Goal: Feedback & Contribution: Leave review/rating

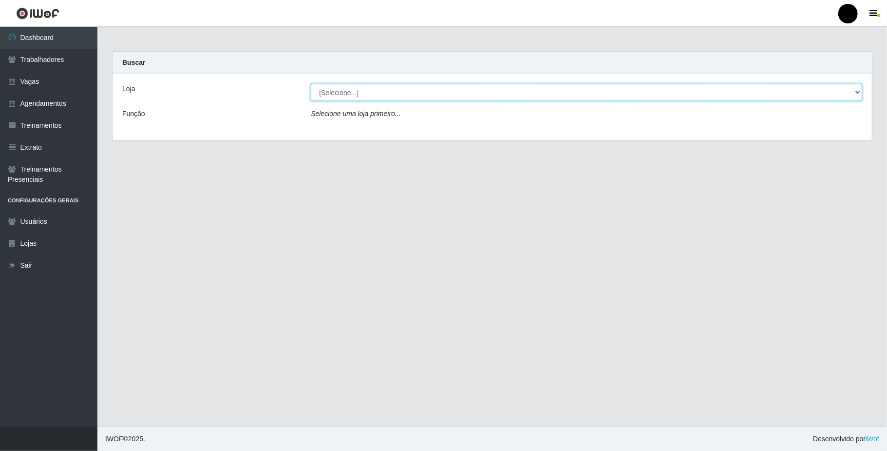
click at [841, 96] on select "[Selecione...] SuperFácil Atacado - Emaús" at bounding box center [586, 92] width 551 height 17
select select "407"
click at [311, 84] on select "[Selecione...] SuperFácil Atacado - Emaús" at bounding box center [586, 92] width 551 height 17
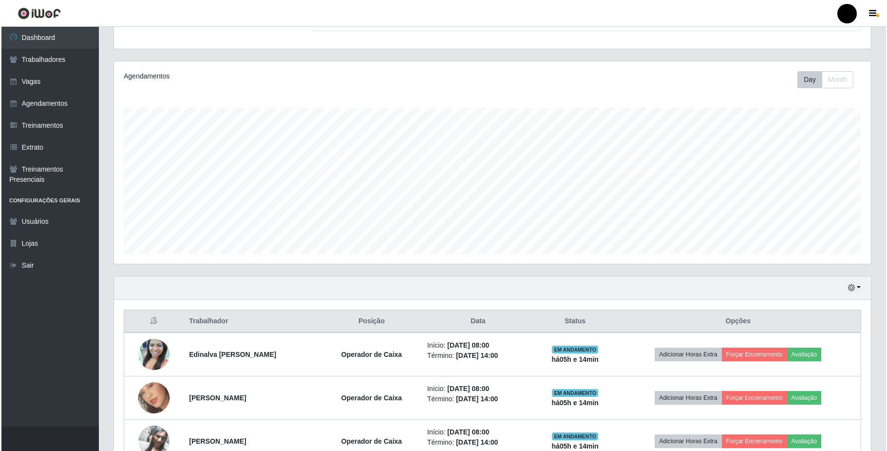
scroll to position [130, 0]
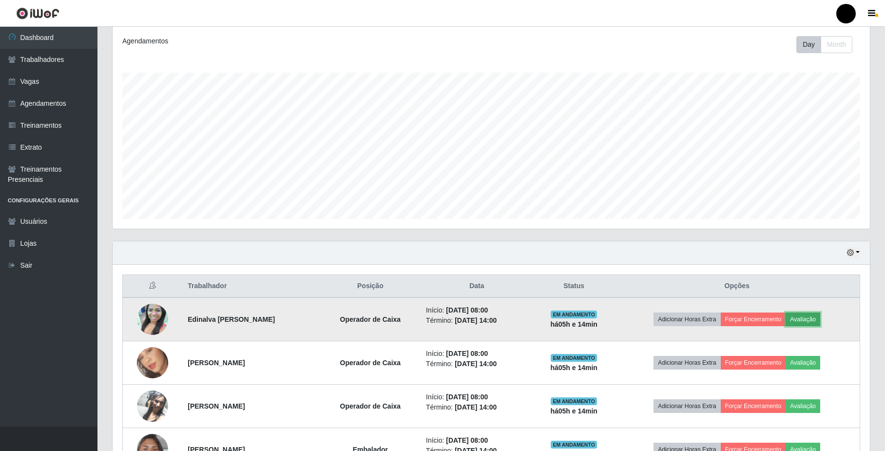
click at [803, 320] on button "Avaliação" at bounding box center [802, 319] width 35 height 14
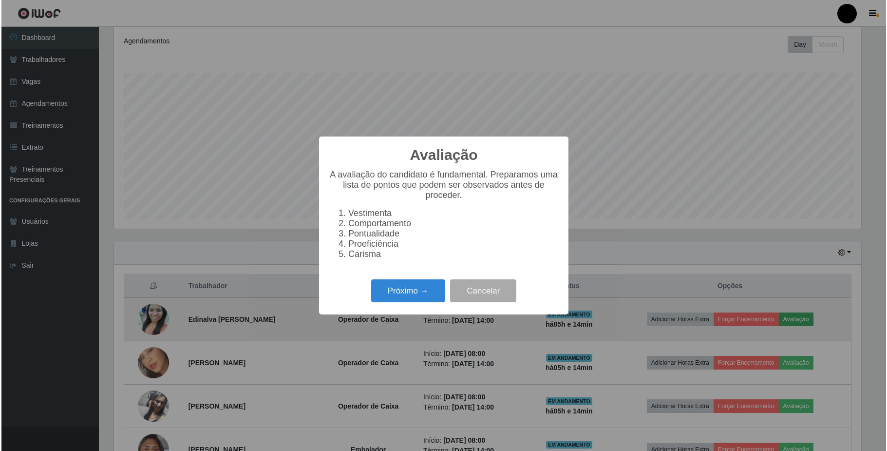
scroll to position [203, 749]
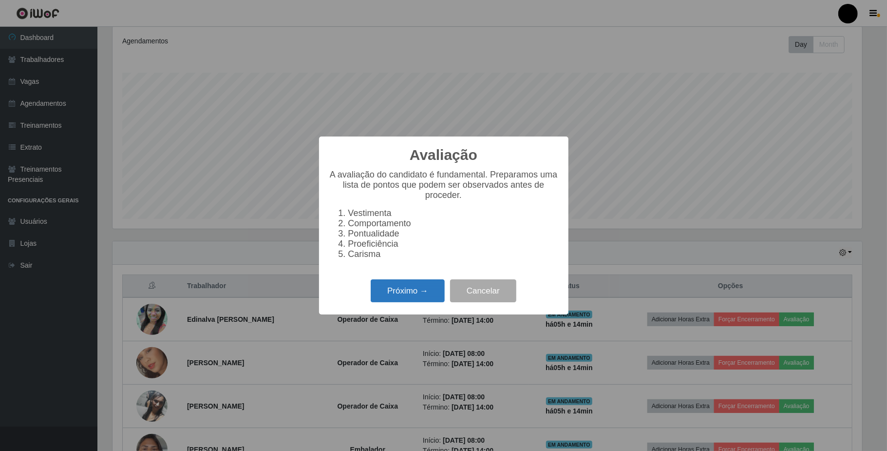
click at [396, 302] on button "Próximo →" at bounding box center [408, 290] width 74 height 23
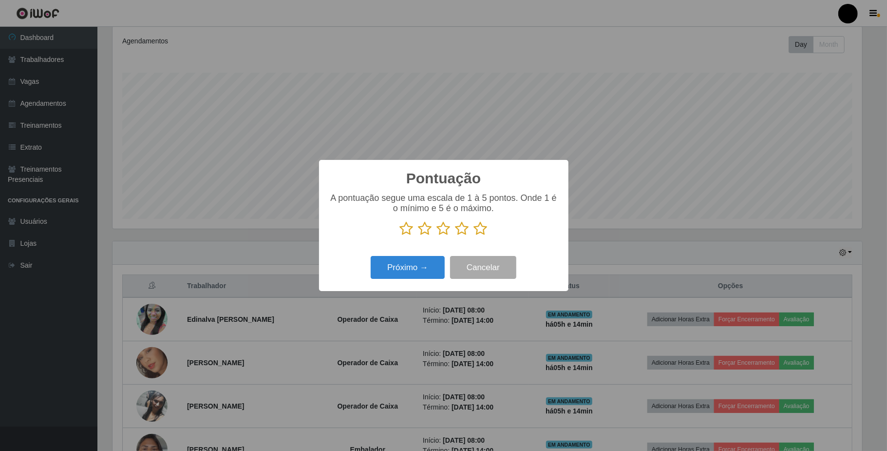
scroll to position [486938, 486391]
click at [459, 227] on icon at bounding box center [462, 228] width 14 height 15
click at [455, 236] on input "radio" at bounding box center [455, 236] width 0 height 0
click at [419, 276] on button "Próximo →" at bounding box center [408, 267] width 74 height 23
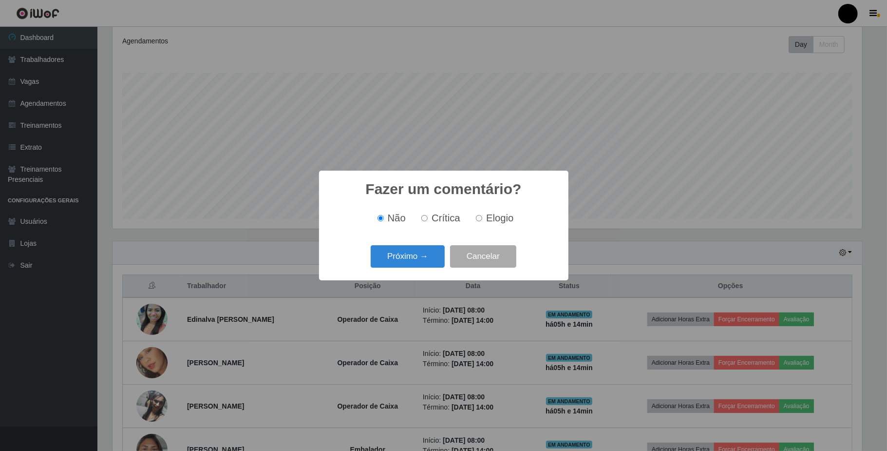
click at [483, 218] on label "Elogio" at bounding box center [492, 217] width 41 height 11
click at [482, 218] on input "Elogio" at bounding box center [479, 218] width 6 height 6
radio input "true"
click at [423, 253] on button "Próximo →" at bounding box center [408, 256] width 74 height 23
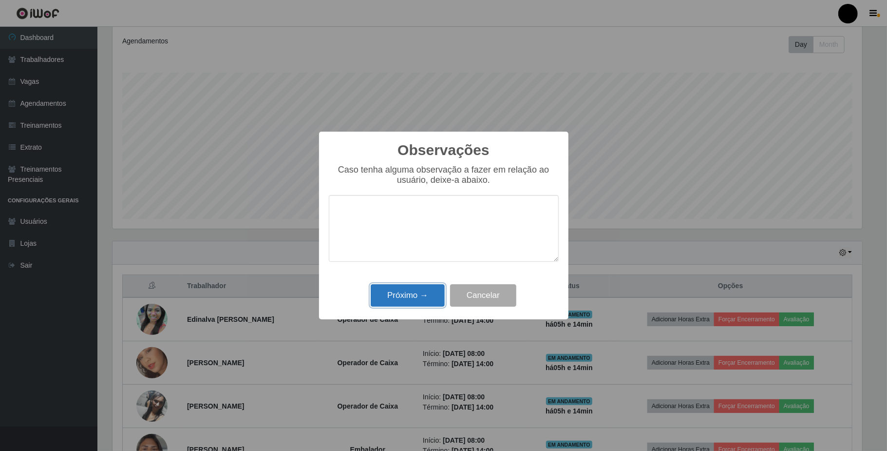
click at [418, 298] on button "Próximo →" at bounding box center [408, 295] width 74 height 23
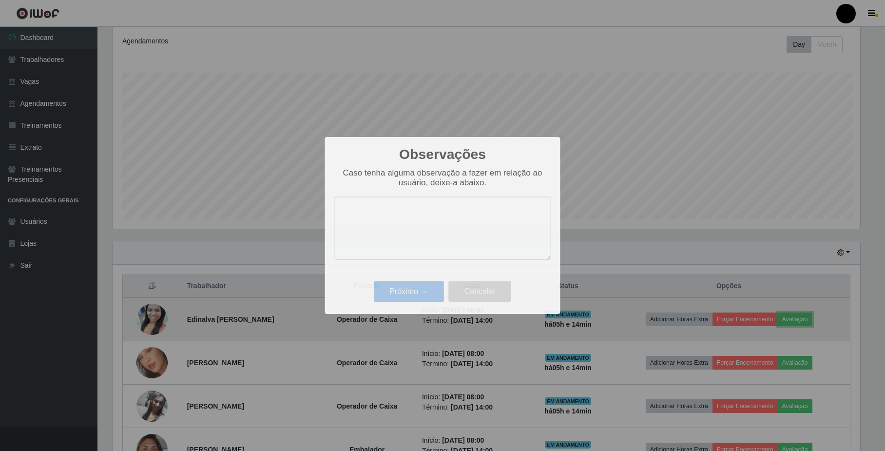
scroll to position [203, 757]
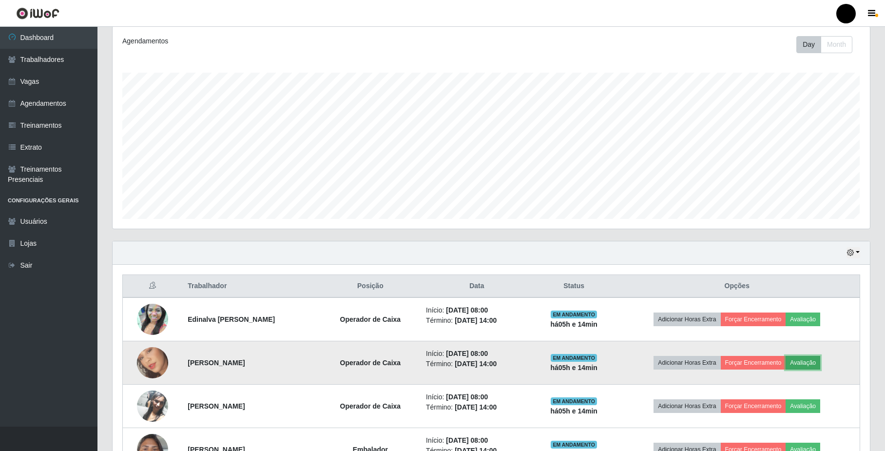
click at [805, 365] on button "Avaliação" at bounding box center [802, 363] width 35 height 14
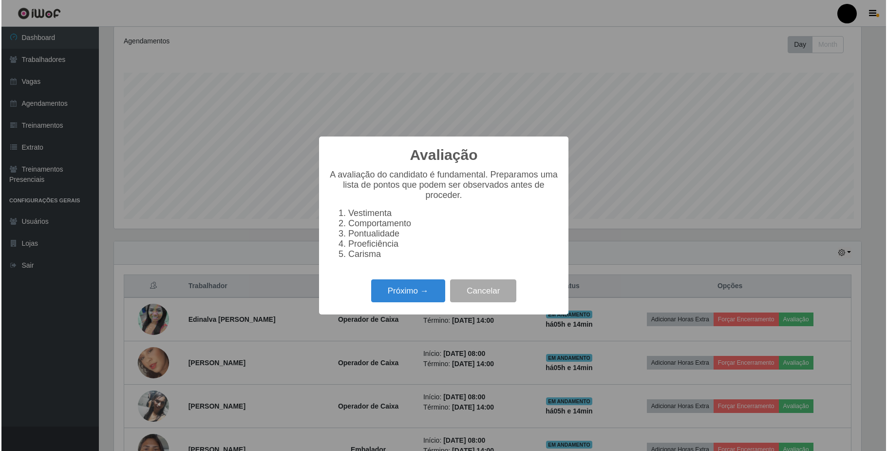
scroll to position [203, 749]
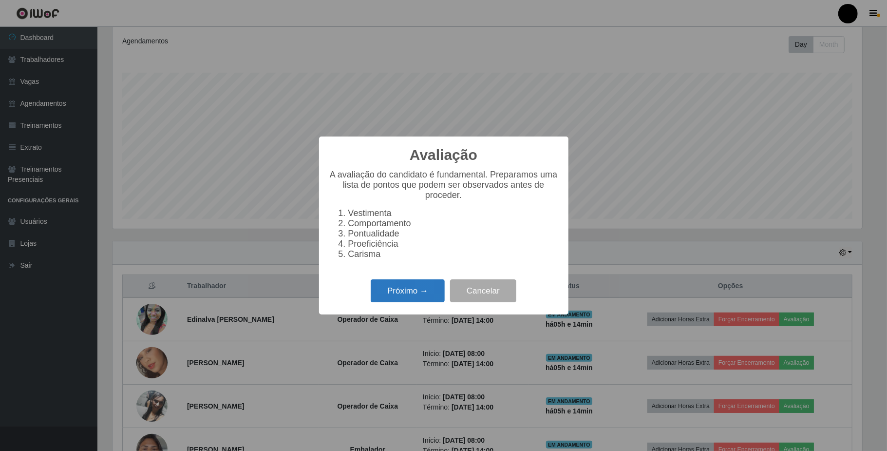
click at [405, 291] on button "Próximo →" at bounding box center [408, 290] width 74 height 23
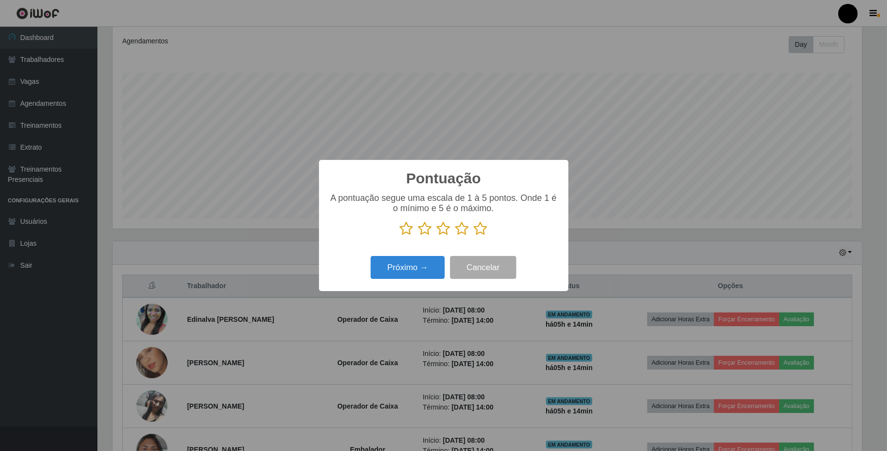
click at [459, 227] on icon at bounding box center [462, 228] width 14 height 15
click at [455, 236] on input "radio" at bounding box center [455, 236] width 0 height 0
click at [423, 259] on button "Próximo →" at bounding box center [408, 267] width 74 height 23
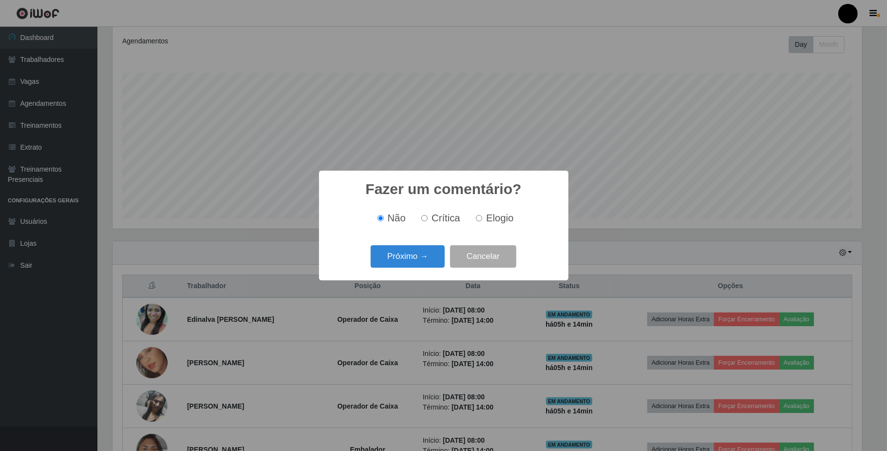
click at [474, 219] on label "Elogio" at bounding box center [492, 217] width 41 height 11
click at [476, 219] on input "Elogio" at bounding box center [479, 218] width 6 height 6
radio input "true"
click at [410, 258] on button "Próximo →" at bounding box center [408, 256] width 74 height 23
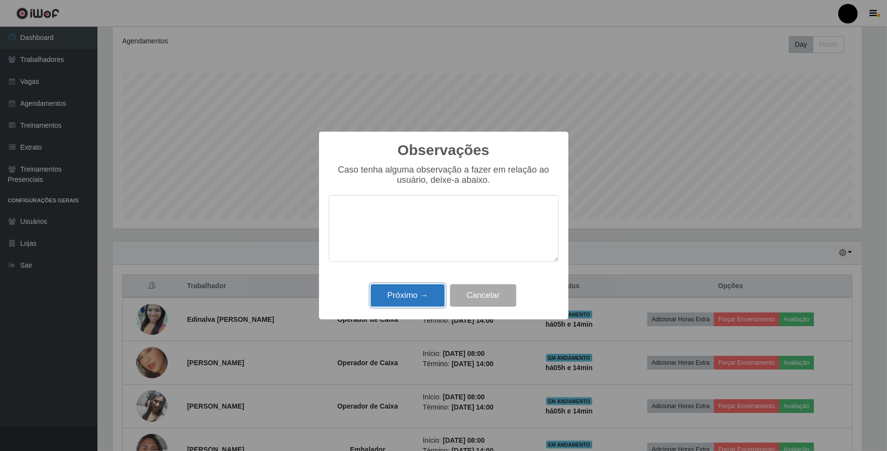
click at [408, 298] on button "Próximo →" at bounding box center [408, 295] width 74 height 23
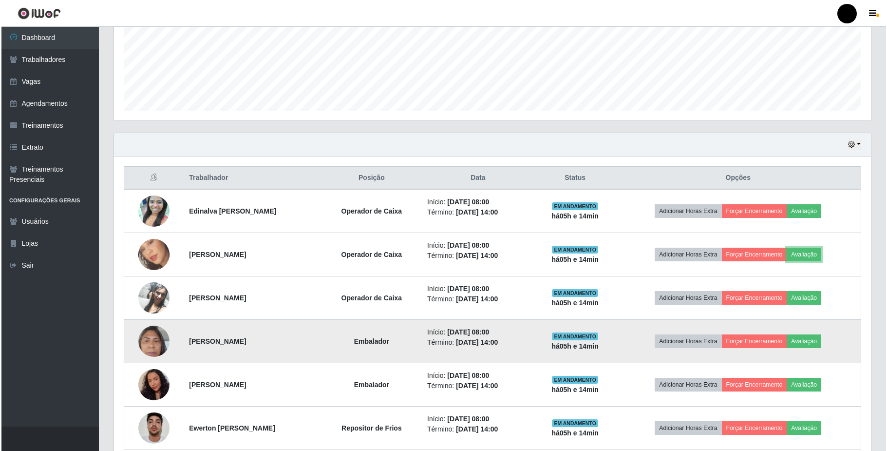
scroll to position [260, 0]
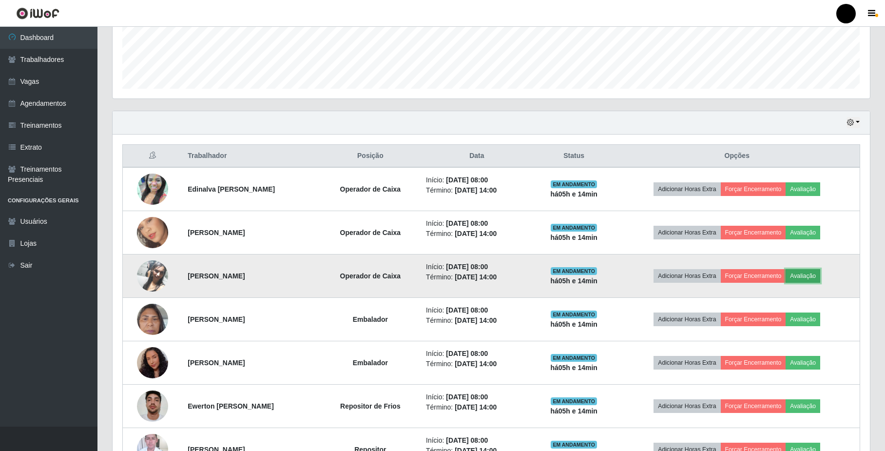
click at [805, 280] on button "Avaliação" at bounding box center [802, 276] width 35 height 14
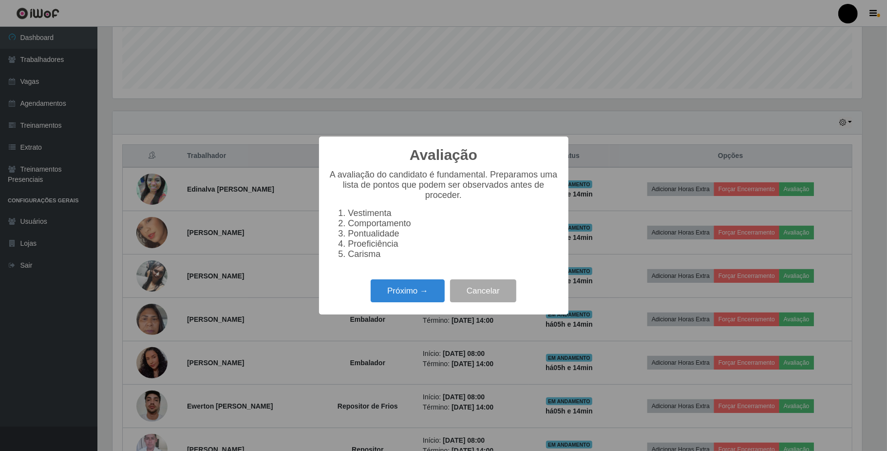
scroll to position [203, 749]
click at [423, 292] on button "Próximo →" at bounding box center [408, 290] width 74 height 23
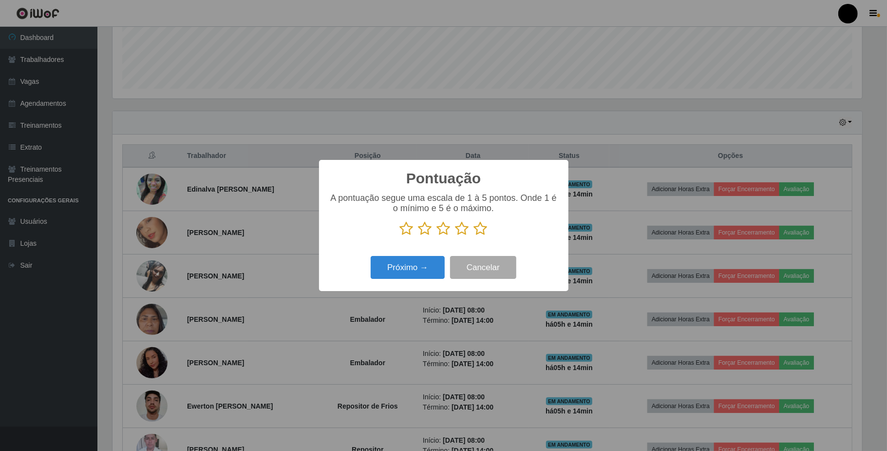
scroll to position [486938, 486391]
click at [409, 231] on icon at bounding box center [407, 228] width 14 height 15
click at [400, 236] on input "radio" at bounding box center [400, 236] width 0 height 0
click at [402, 274] on button "Próximo →" at bounding box center [408, 267] width 74 height 23
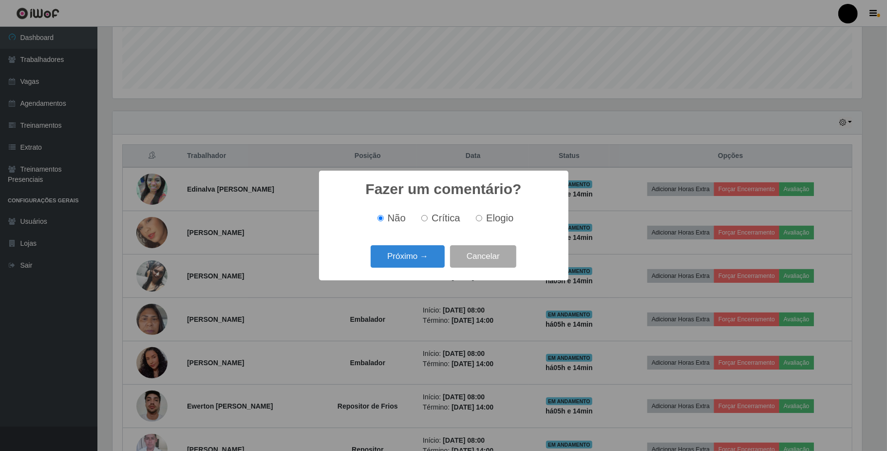
click at [435, 217] on span "Crítica" at bounding box center [446, 217] width 29 height 11
click at [428, 217] on input "Crítica" at bounding box center [424, 218] width 6 height 6
radio input "true"
click at [406, 256] on button "Próximo →" at bounding box center [408, 256] width 74 height 23
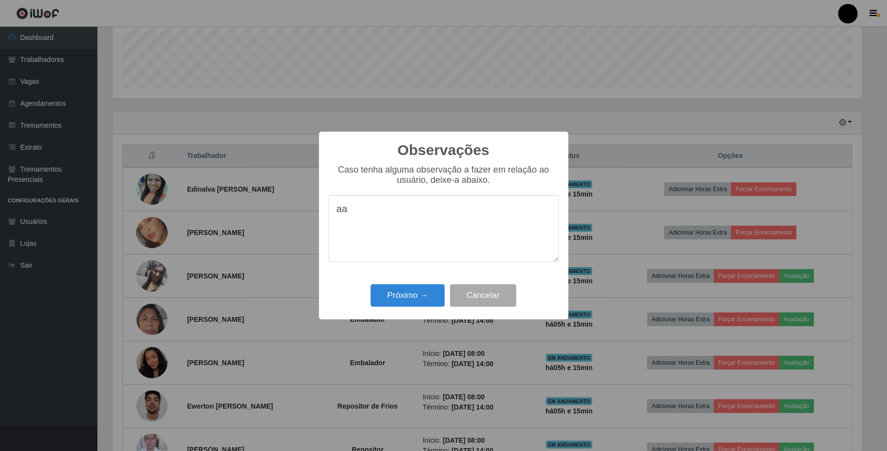
type textarea "a"
click at [538, 215] on textarea "A colaboradora não atender bem os clientes" at bounding box center [444, 228] width 230 height 67
click at [534, 214] on textarea "A colaboradora não atender bem os clientes, ficar no celular" at bounding box center [444, 228] width 230 height 67
click at [410, 227] on textarea "A colaboradora não atender bem os clientes e ficar no celular" at bounding box center [444, 228] width 230 height 67
click at [459, 210] on textarea "A colaboradora não atender bem os clientes e ficar no celular no caixa." at bounding box center [444, 228] width 230 height 67
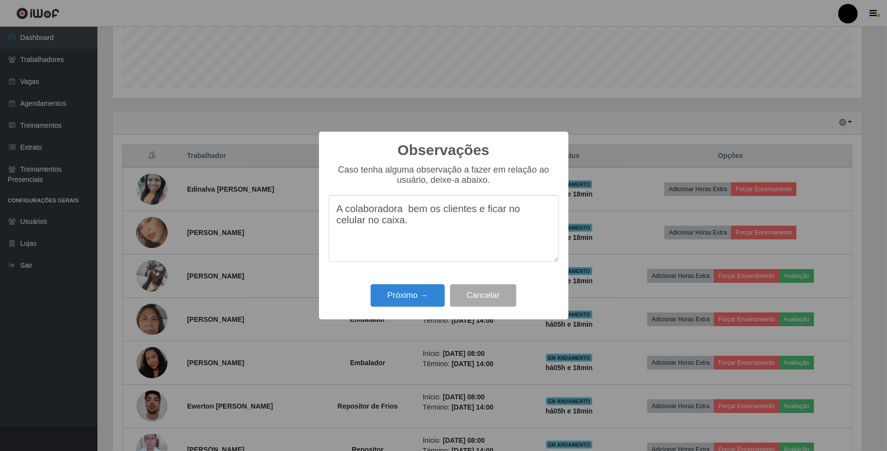
click at [433, 210] on textarea "A colaboradora bem os clientes e ficar no celular no caixa." at bounding box center [444, 228] width 230 height 67
click at [530, 211] on textarea "A colaboradora teve reclamção de mal os clientes e ficar no celular no caixa." at bounding box center [444, 228] width 230 height 67
click at [425, 226] on textarea "A colaboradora teve reclamção de mal atendimentoclientes e ficar no celular no …" at bounding box center [444, 228] width 230 height 67
click at [390, 224] on textarea "A colaboradora teve reclamação de mal atendimentoc e ficar no celular no caixa." at bounding box center [444, 228] width 230 height 67
click at [398, 222] on textarea "A colaboradora teve reclamação de mal atendimentoc e ficar no celular no caixa." at bounding box center [444, 228] width 230 height 67
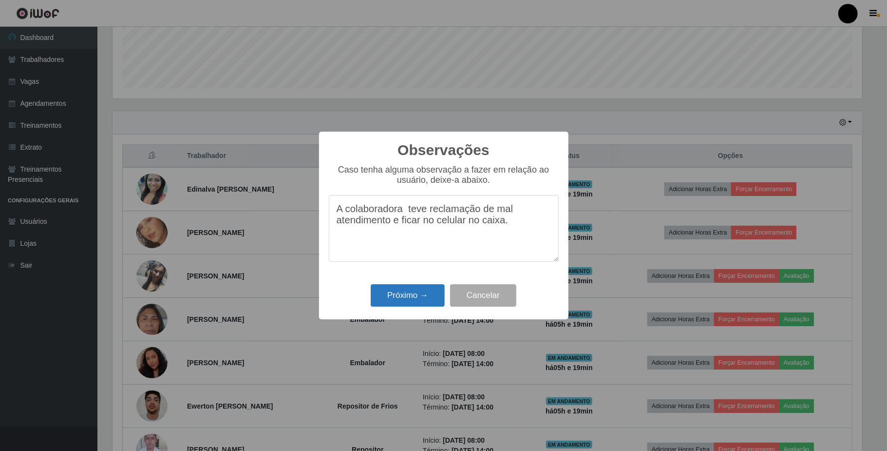
type textarea "A colaboradora teve reclamação de mal atendimento e ficar no celular no caixa."
click at [430, 297] on button "Próximo →" at bounding box center [408, 295] width 74 height 23
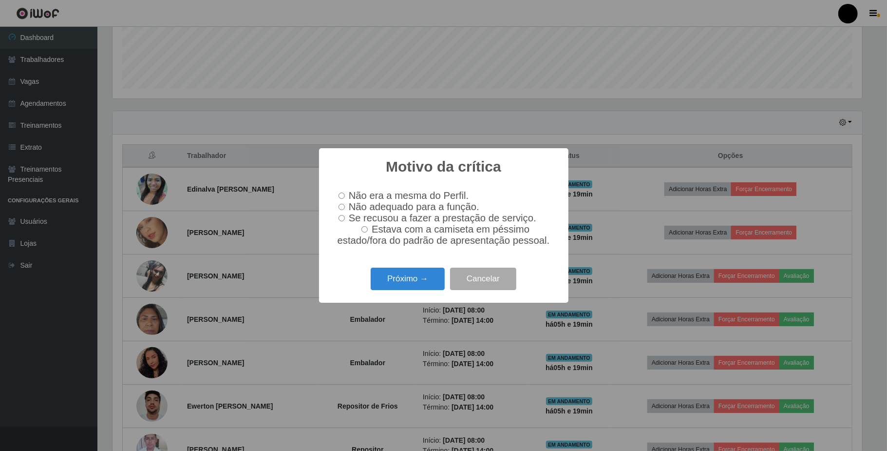
click at [340, 204] on input "Não adequado para a função." at bounding box center [342, 207] width 6 height 6
radio input "true"
click at [386, 289] on button "Próximo →" at bounding box center [408, 278] width 74 height 23
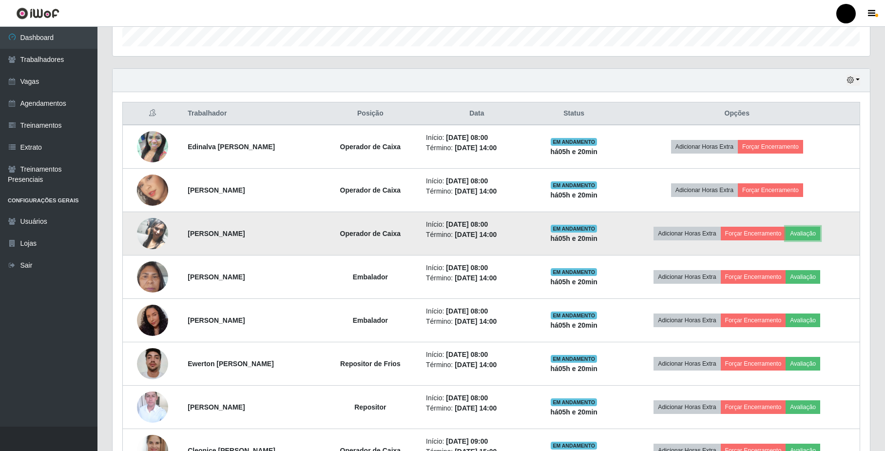
scroll to position [324, 0]
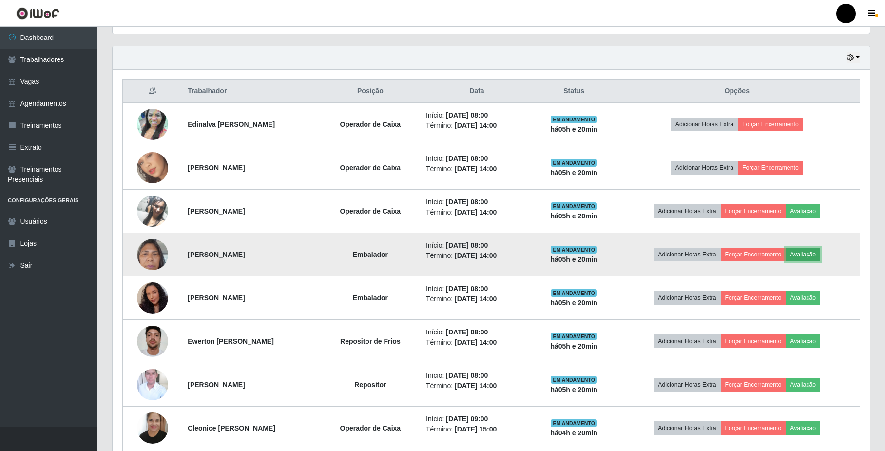
click at [806, 254] on button "Avaliação" at bounding box center [802, 254] width 35 height 14
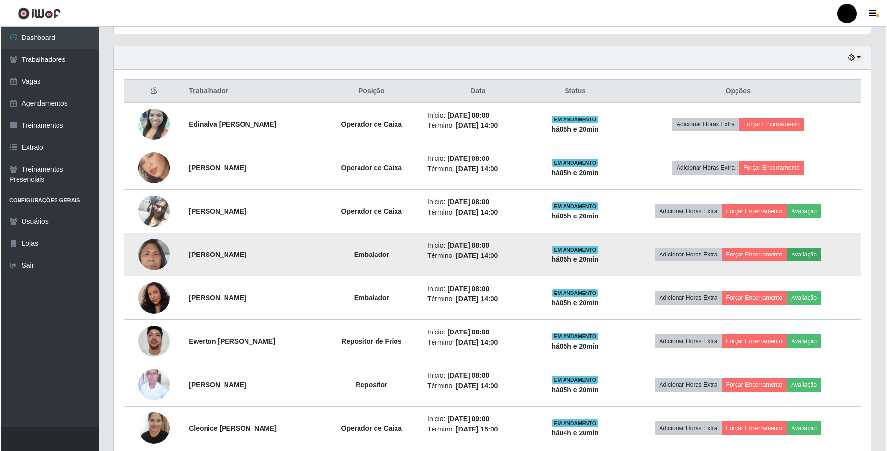
scroll to position [203, 749]
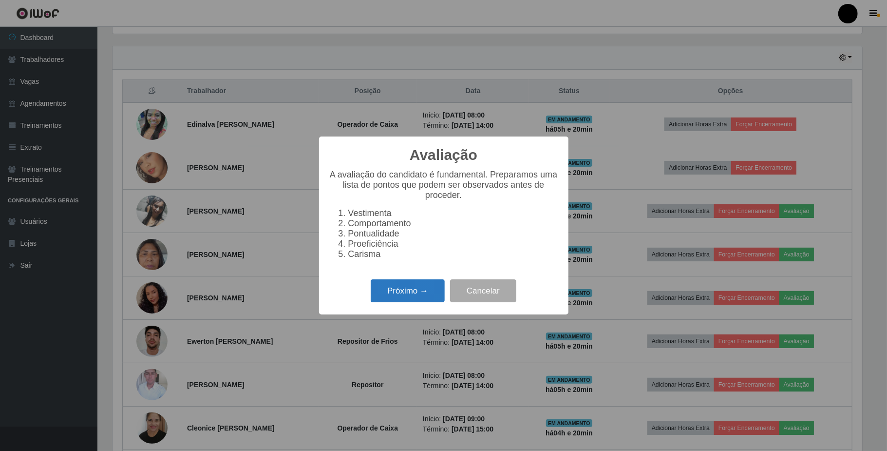
click at [424, 291] on button "Próximo →" at bounding box center [408, 290] width 74 height 23
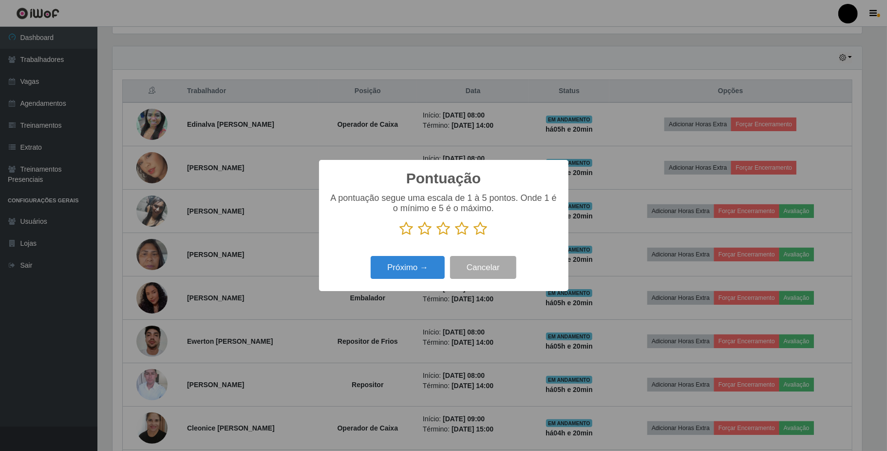
scroll to position [486938, 486391]
click at [464, 235] on icon at bounding box center [462, 228] width 14 height 15
click at [455, 236] on input "radio" at bounding box center [455, 236] width 0 height 0
click at [416, 270] on button "Próximo →" at bounding box center [408, 267] width 74 height 23
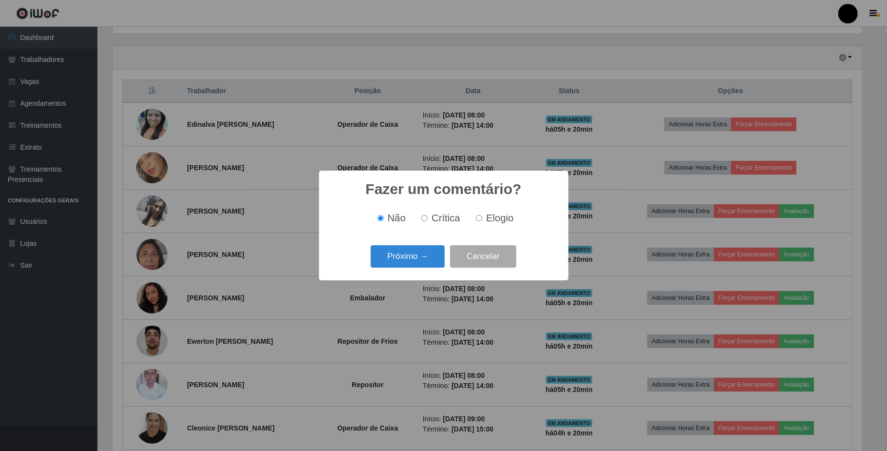
click at [478, 221] on input "Elogio" at bounding box center [479, 218] width 6 height 6
radio input "true"
click at [404, 264] on button "Próximo →" at bounding box center [408, 256] width 74 height 23
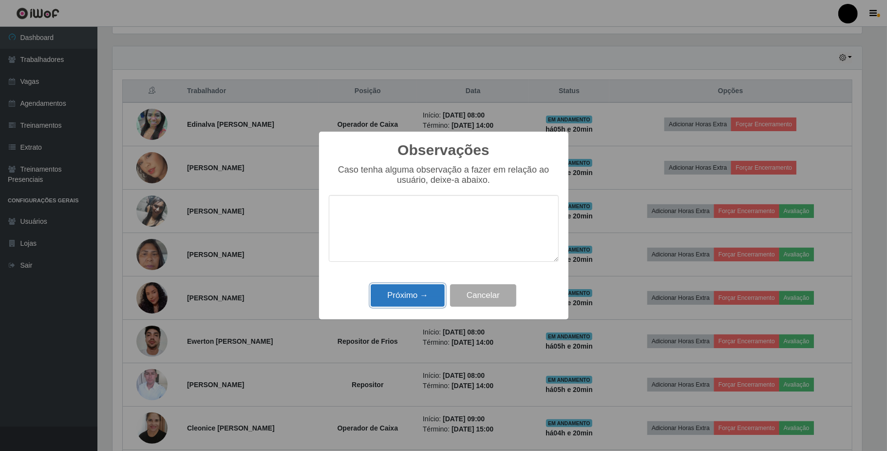
click at [404, 290] on button "Próximo →" at bounding box center [408, 295] width 74 height 23
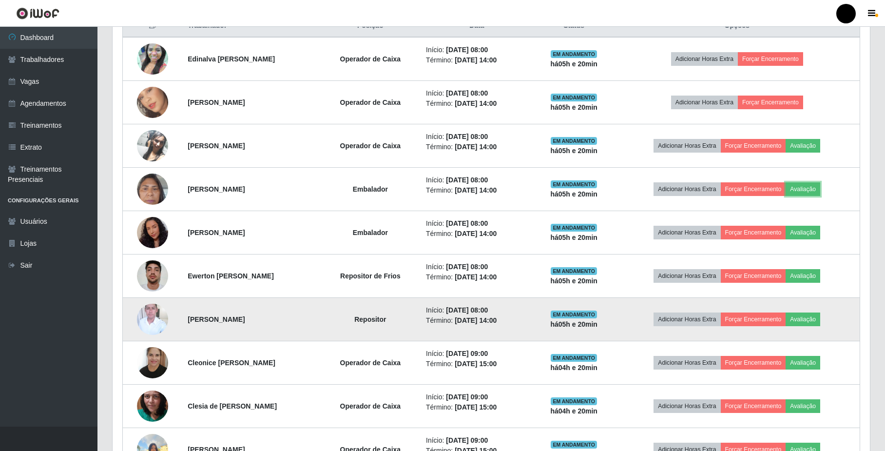
scroll to position [455, 0]
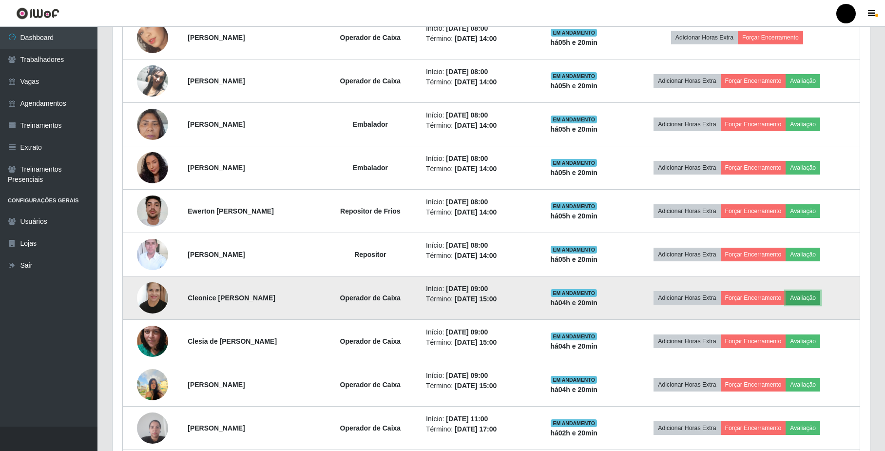
click at [811, 299] on button "Avaliação" at bounding box center [802, 298] width 35 height 14
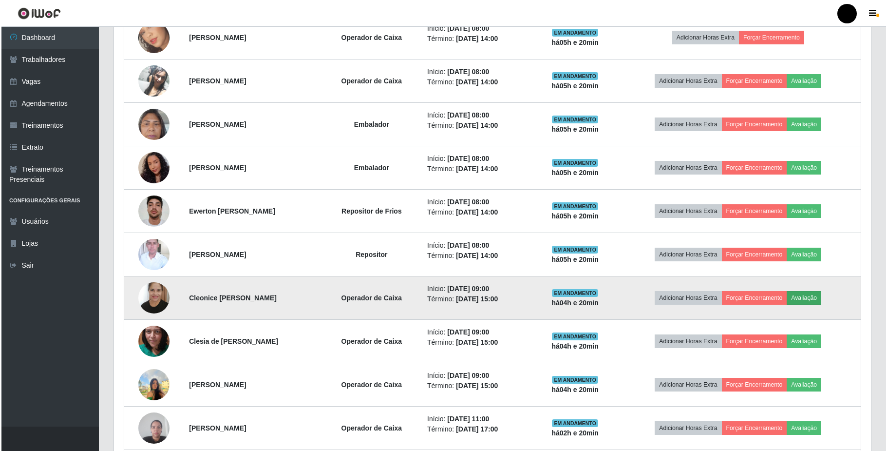
scroll to position [203, 749]
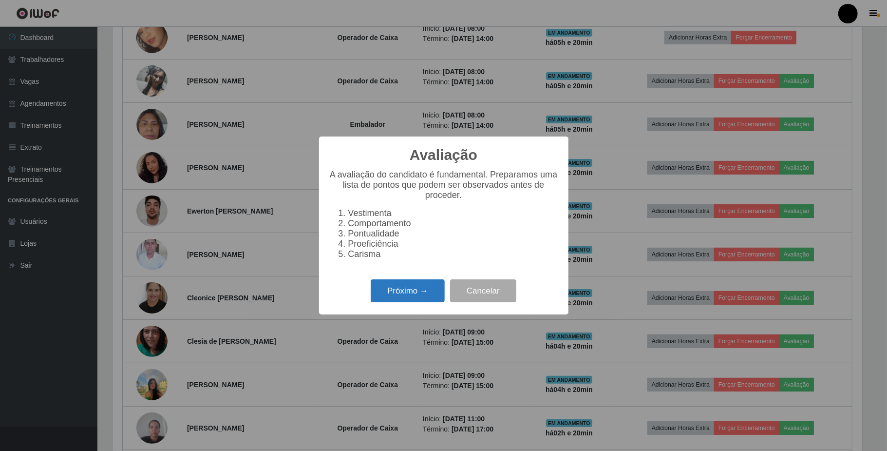
click at [431, 297] on button "Próximo →" at bounding box center [408, 290] width 74 height 23
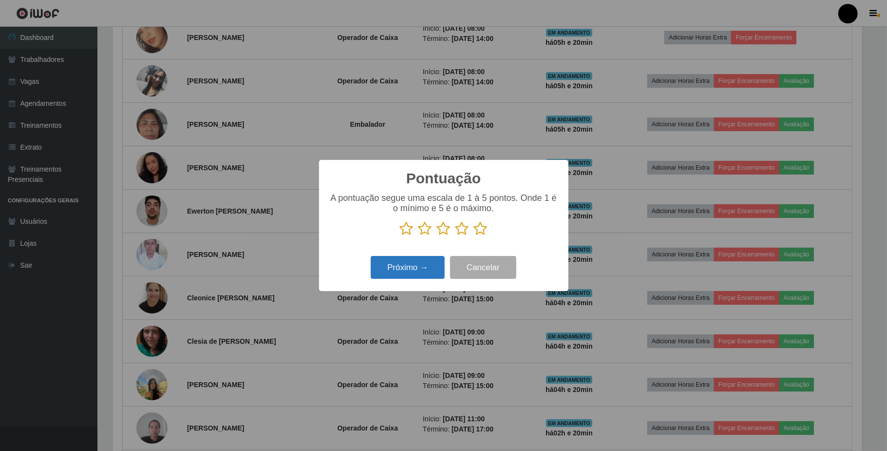
scroll to position [486938, 486391]
click at [467, 231] on icon at bounding box center [462, 228] width 14 height 15
click at [455, 236] on input "radio" at bounding box center [455, 236] width 0 height 0
click at [407, 266] on button "Próximo →" at bounding box center [408, 267] width 74 height 23
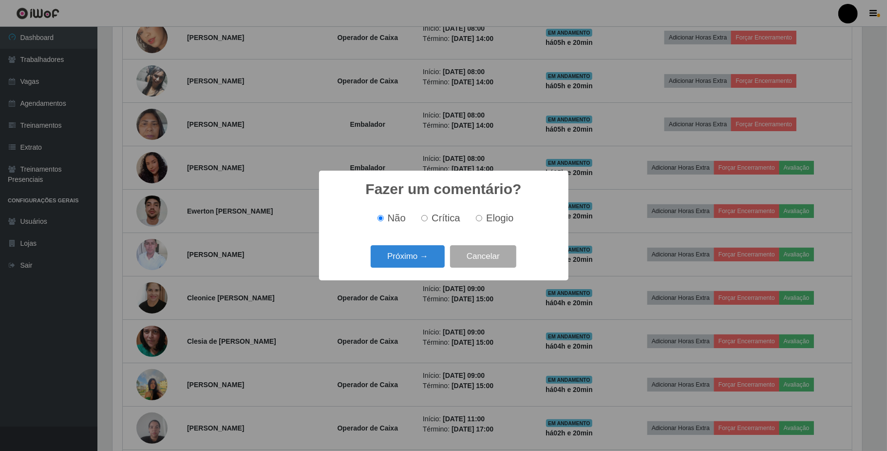
click at [479, 219] on input "Elogio" at bounding box center [479, 218] width 6 height 6
radio input "true"
click at [416, 249] on button "Próximo →" at bounding box center [408, 256] width 74 height 23
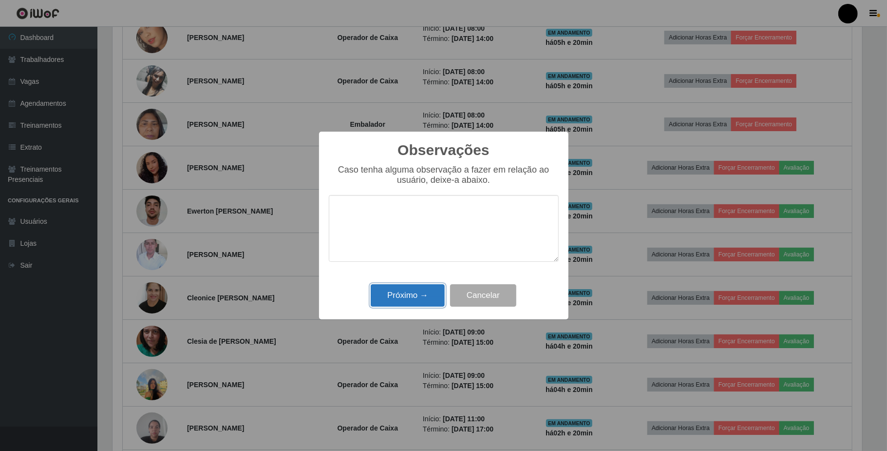
click at [433, 292] on button "Próximo →" at bounding box center [408, 295] width 74 height 23
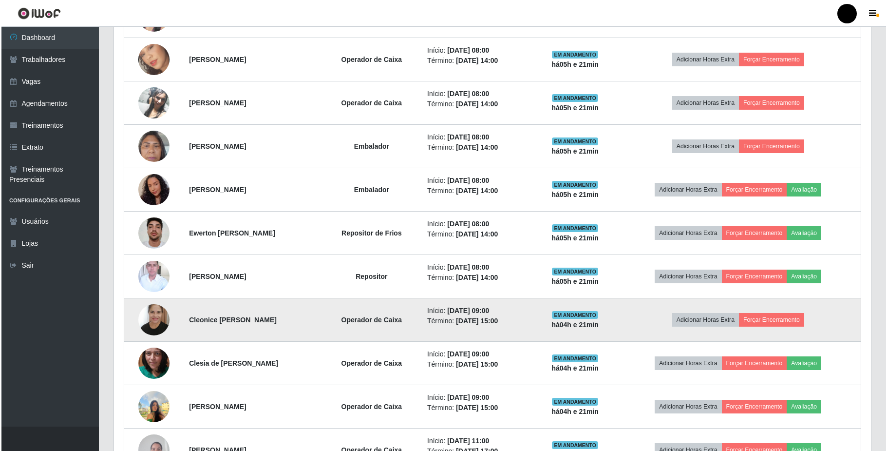
scroll to position [455, 0]
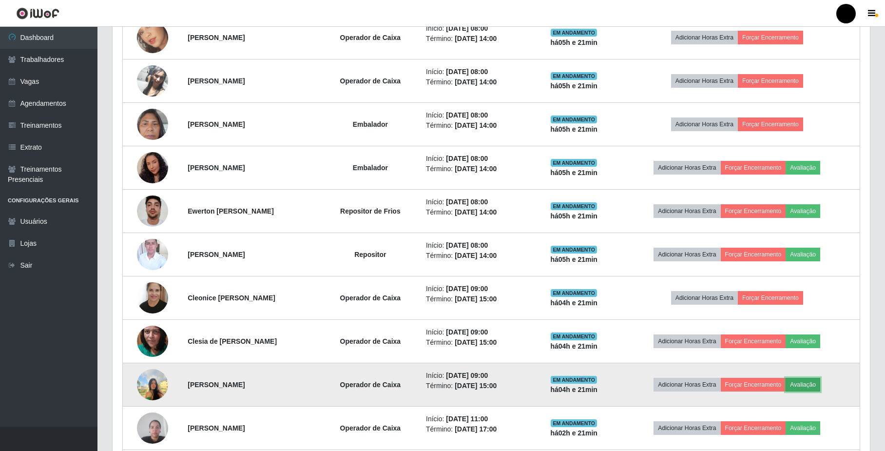
click at [820, 388] on button "Avaliação" at bounding box center [802, 385] width 35 height 14
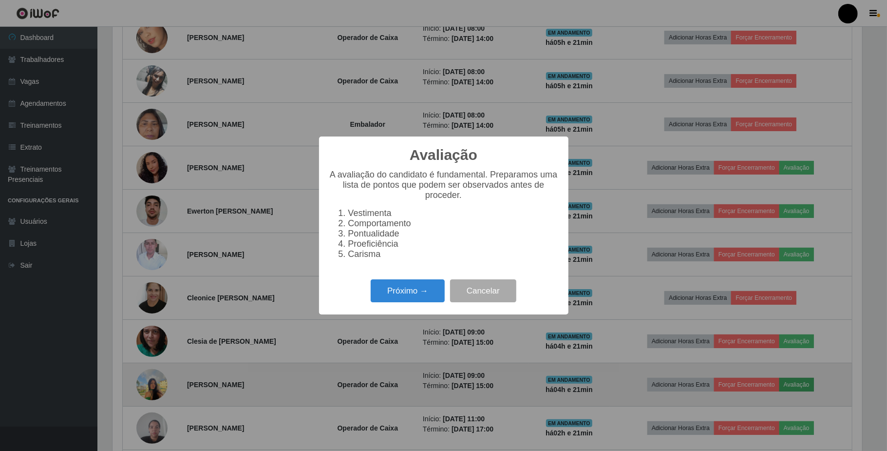
scroll to position [203, 749]
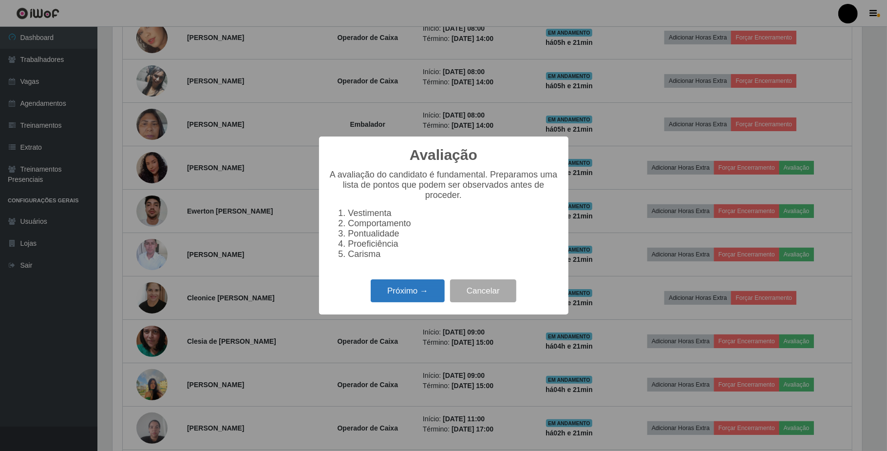
click at [412, 291] on button "Próximo →" at bounding box center [408, 290] width 74 height 23
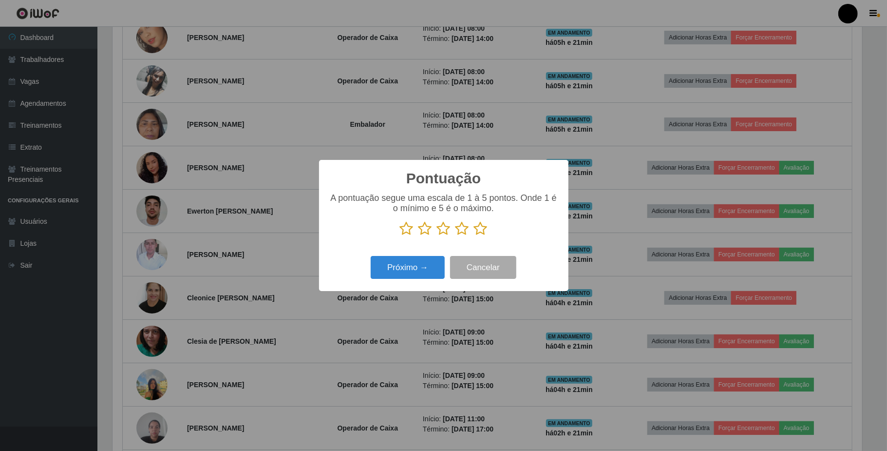
click at [407, 230] on icon at bounding box center [407, 228] width 14 height 15
click at [400, 236] on input "radio" at bounding box center [400, 236] width 0 height 0
click at [408, 273] on button "Próximo →" at bounding box center [408, 267] width 74 height 23
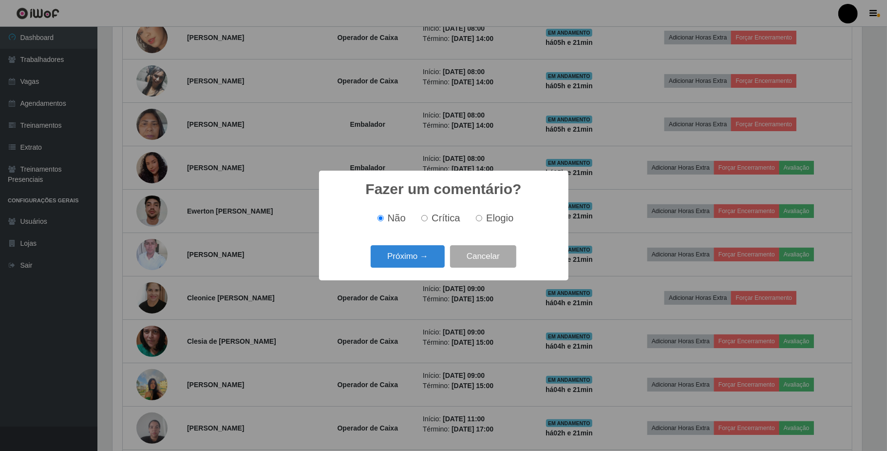
click at [433, 219] on span "Crítica" at bounding box center [446, 217] width 29 height 11
click at [428, 219] on input "Crítica" at bounding box center [424, 218] width 6 height 6
radio input "true"
click at [416, 256] on button "Próximo →" at bounding box center [408, 256] width 74 height 23
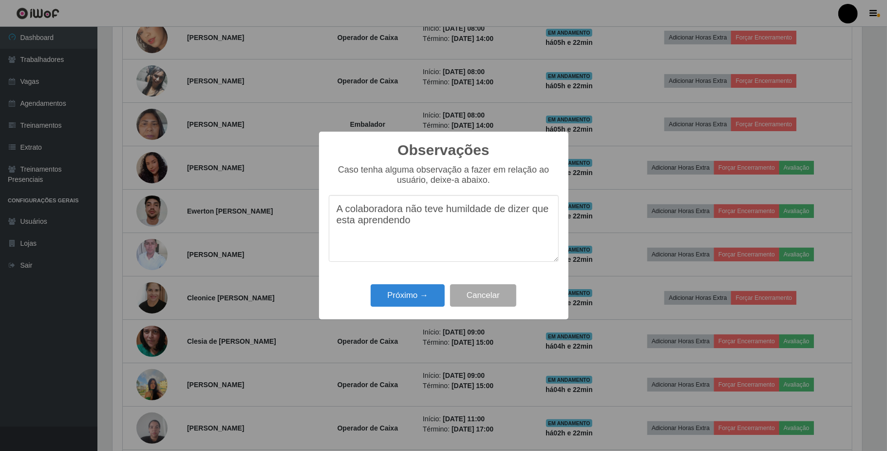
click at [434, 229] on textarea "A colaboradora não teve humildade de dizer que esta aprendendo" at bounding box center [444, 228] width 230 height 67
click at [458, 243] on textarea "A colaboradora não teve humildade de dizer que esta aprendendo no caixa e ficou…" at bounding box center [444, 228] width 230 height 67
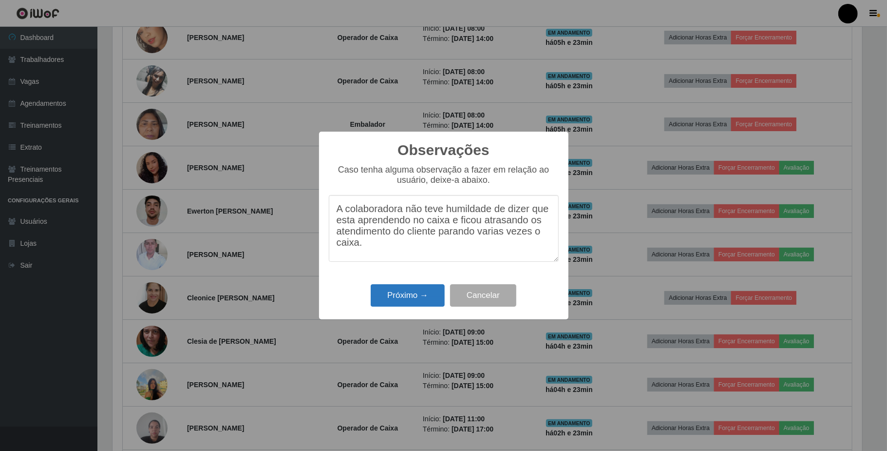
type textarea "A colaboradora não teve humildade de dizer que esta aprendendo no caixa e ficou…"
click at [427, 303] on button "Próximo →" at bounding box center [408, 295] width 74 height 23
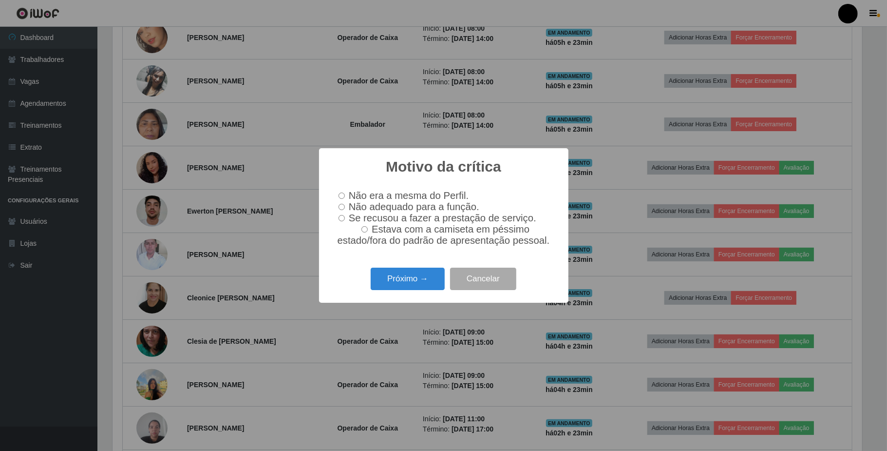
click at [347, 204] on label "Não adequado para a função." at bounding box center [407, 206] width 145 height 11
click at [345, 204] on input "Não adequado para a função." at bounding box center [342, 207] width 6 height 6
radio input "true"
click at [408, 284] on button "Próximo →" at bounding box center [408, 278] width 74 height 23
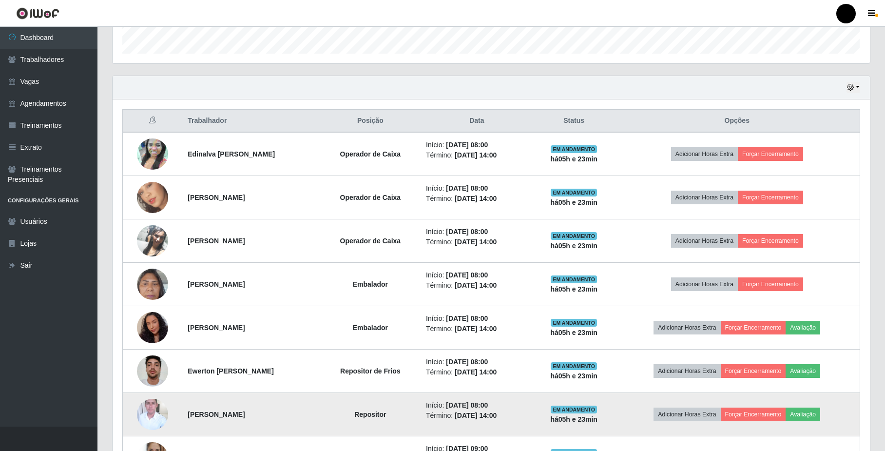
scroll to position [390, 0]
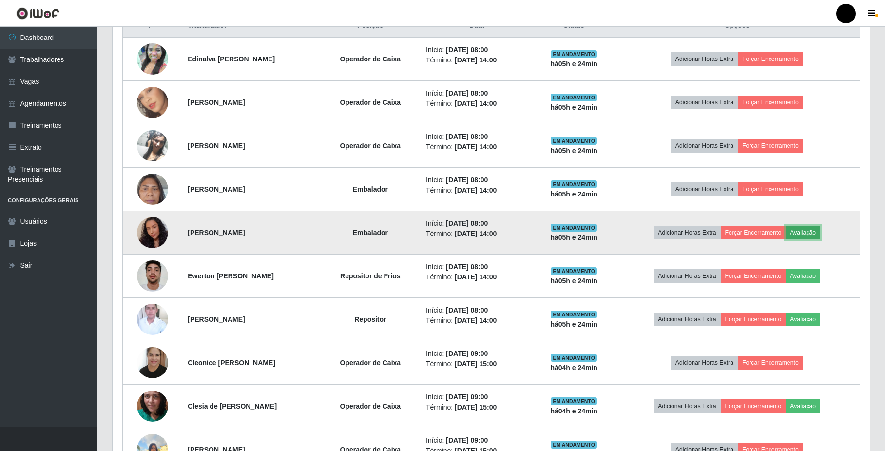
click at [810, 231] on button "Avaliação" at bounding box center [802, 233] width 35 height 14
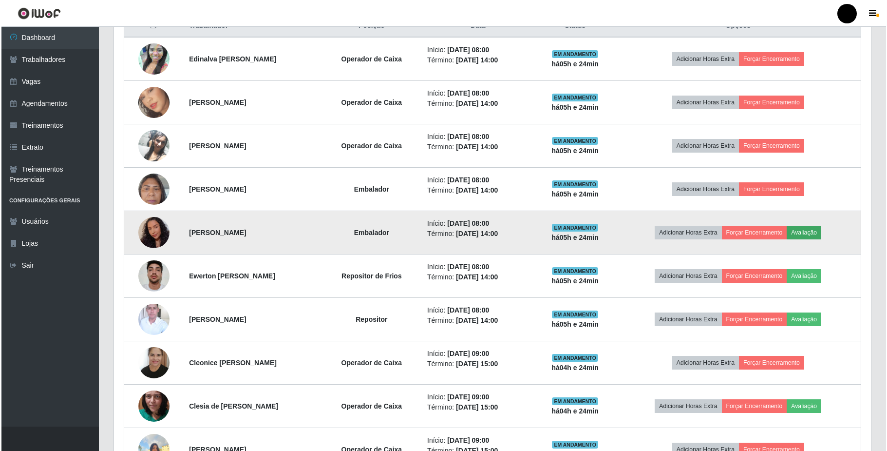
scroll to position [203, 749]
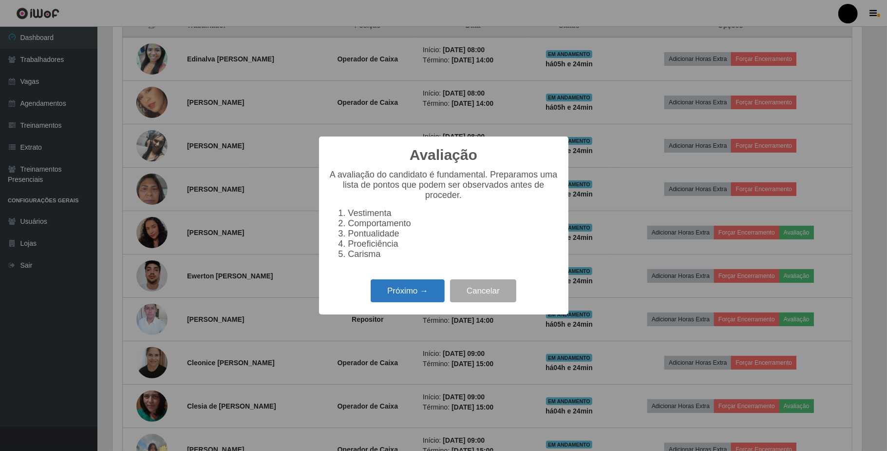
click at [404, 295] on button "Próximo →" at bounding box center [408, 290] width 74 height 23
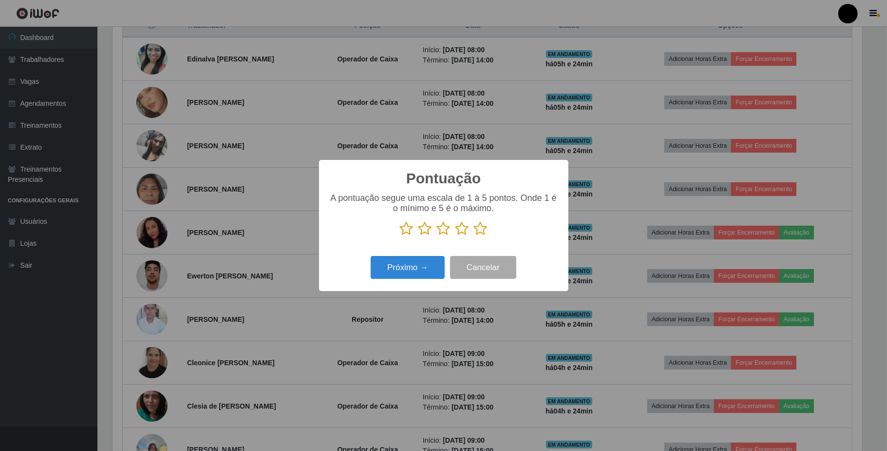
click at [463, 230] on icon at bounding box center [462, 228] width 14 height 15
click at [455, 236] on input "radio" at bounding box center [455, 236] width 0 height 0
click at [419, 264] on button "Próximo →" at bounding box center [408, 267] width 74 height 23
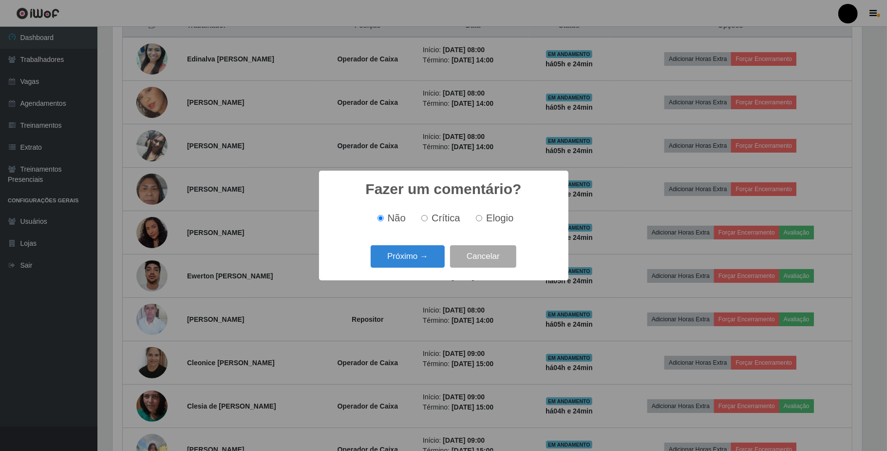
click at [476, 228] on div "Não Crítica Elogio" at bounding box center [444, 218] width 230 height 29
click at [480, 215] on label "Elogio" at bounding box center [492, 217] width 41 height 11
click at [480, 215] on input "Elogio" at bounding box center [479, 218] width 6 height 6
radio input "true"
click at [427, 250] on button "Próximo →" at bounding box center [408, 256] width 74 height 23
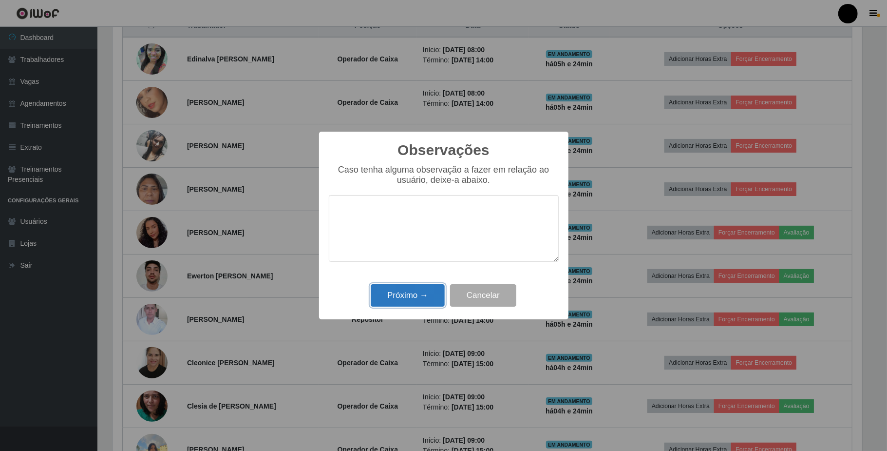
click at [415, 291] on button "Próximo →" at bounding box center [408, 295] width 74 height 23
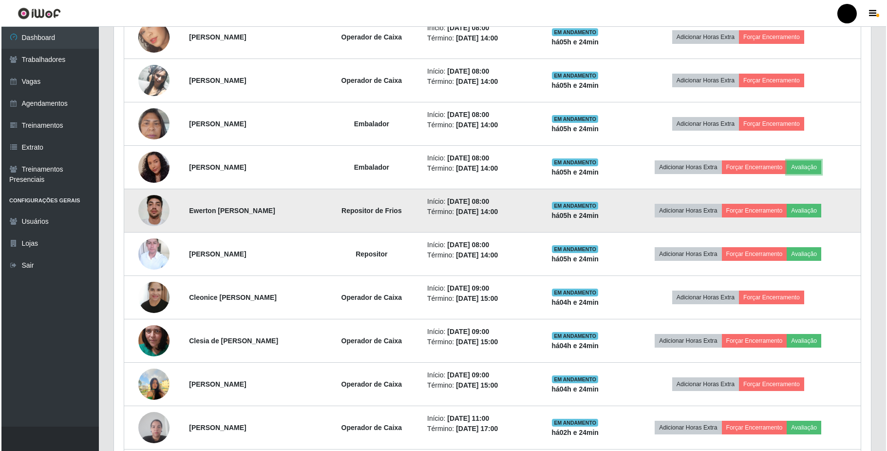
scroll to position [519, 0]
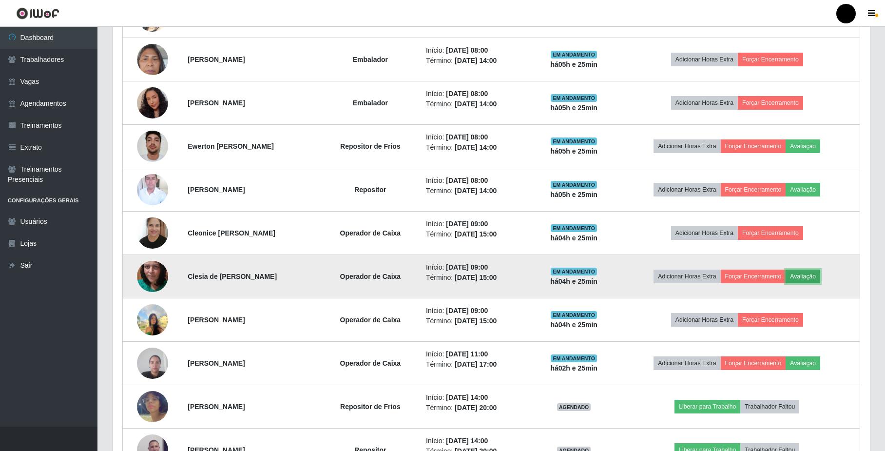
click at [809, 281] on button "Avaliação" at bounding box center [802, 276] width 35 height 14
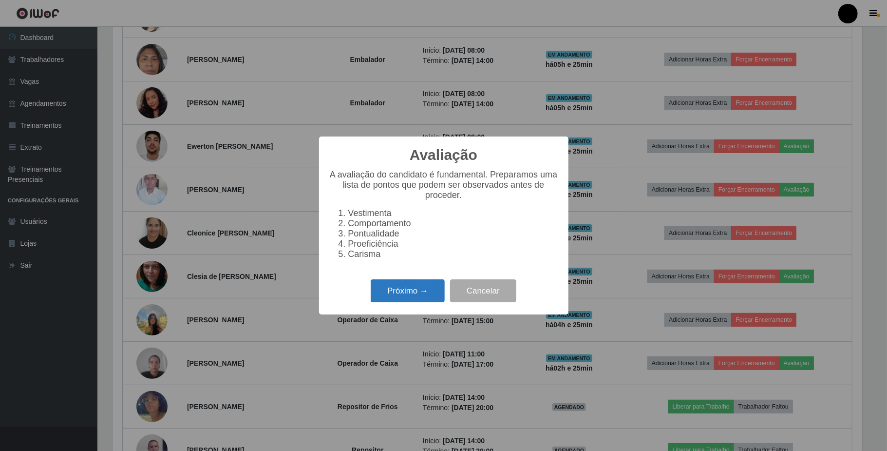
click at [402, 299] on button "Próximo →" at bounding box center [408, 290] width 74 height 23
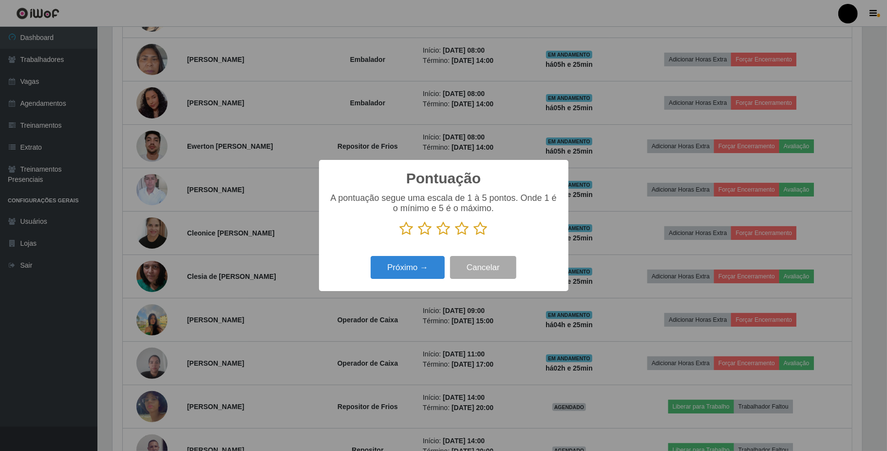
scroll to position [486938, 486391]
click at [456, 231] on icon at bounding box center [462, 228] width 14 height 15
click at [455, 236] on input "radio" at bounding box center [455, 236] width 0 height 0
click at [410, 270] on button "Próximo →" at bounding box center [408, 267] width 74 height 23
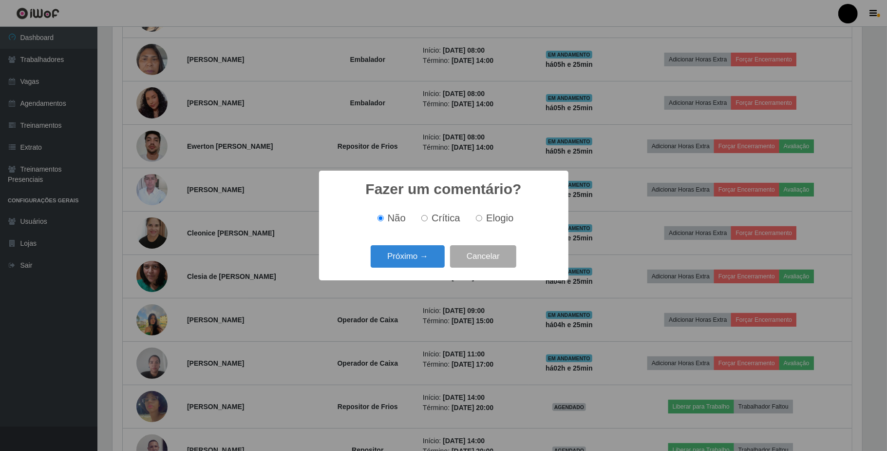
click at [481, 221] on input "Elogio" at bounding box center [479, 218] width 6 height 6
radio input "true"
click at [437, 254] on button "Próximo →" at bounding box center [408, 256] width 74 height 23
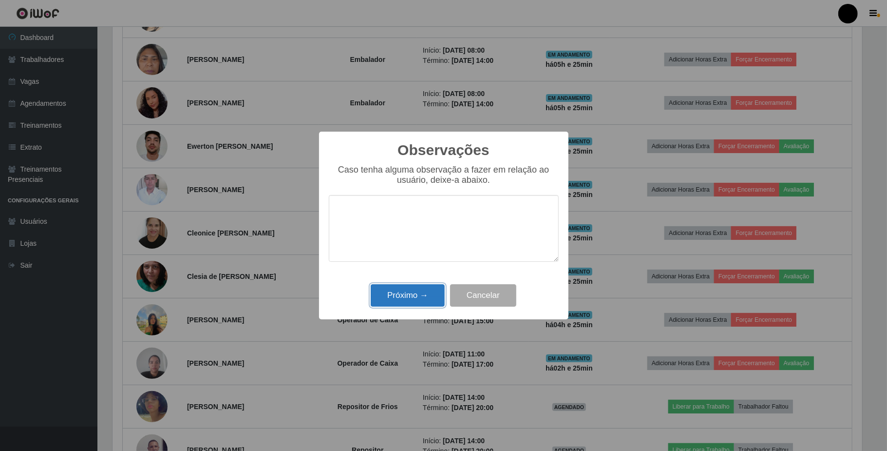
click at [401, 293] on button "Próximo →" at bounding box center [408, 295] width 74 height 23
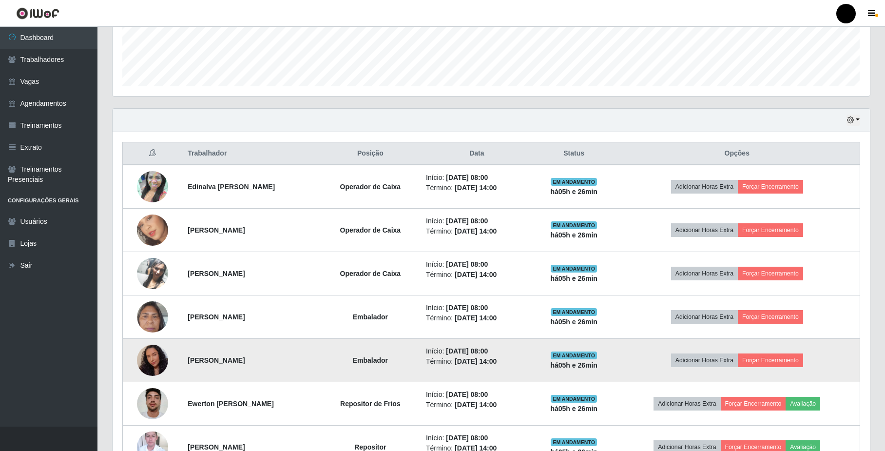
scroll to position [324, 0]
